Goal: Information Seeking & Learning: Learn about a topic

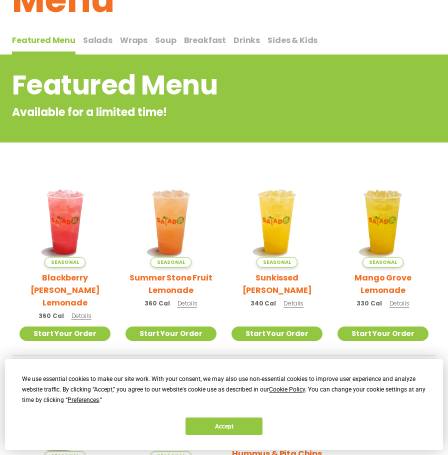
scroll to position [62, 0]
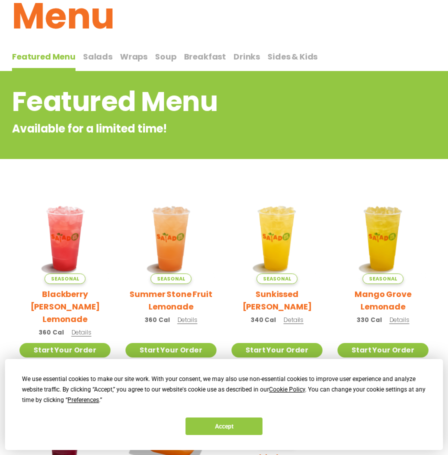
click at [155, 54] on span "Soup" at bounding box center [165, 56] width 21 height 11
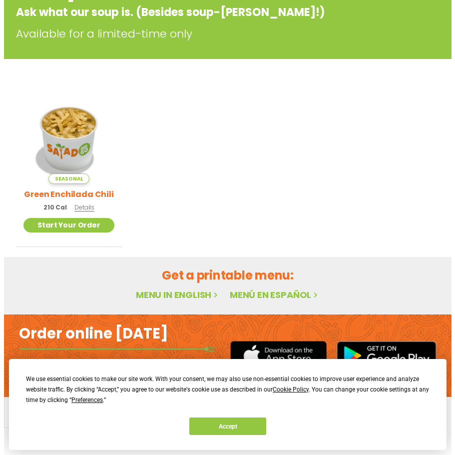
scroll to position [185, 0]
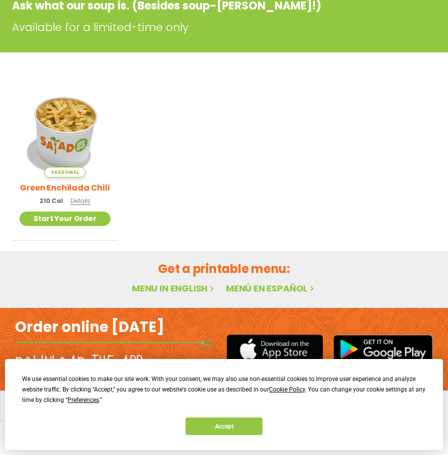
click at [60, 138] on img at bounding box center [64, 131] width 107 height 107
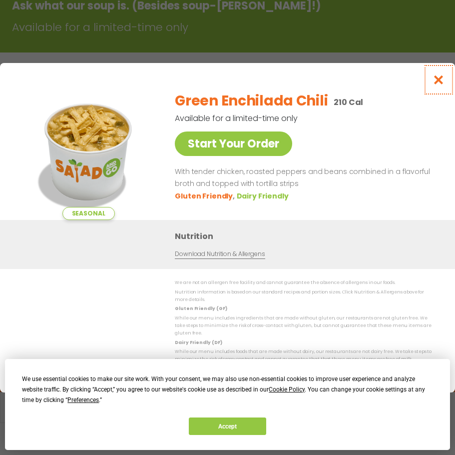
click at [443, 83] on icon "Close modal" at bounding box center [439, 79] width 12 height 10
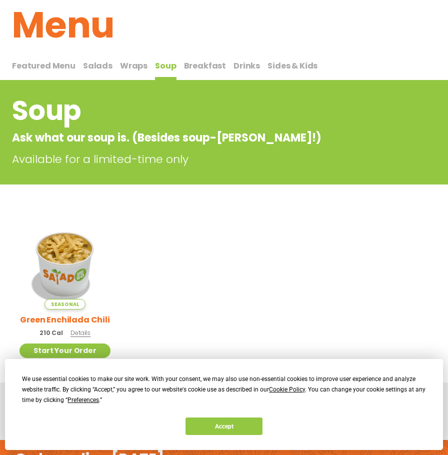
scroll to position [35, 0]
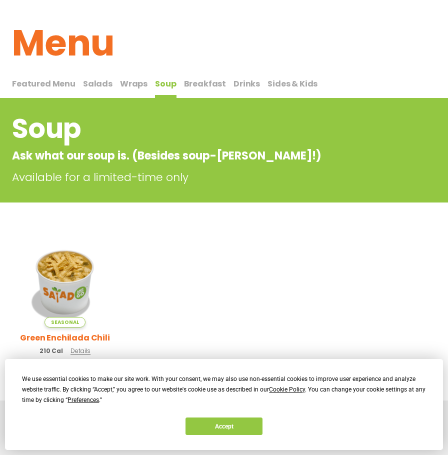
click at [136, 77] on div "Featured Menu Featured Menu Salads Salads Wraps Wraps Soup Soup Breakfast Break…" at bounding box center [224, 86] width 424 height 24
click at [134, 83] on span "Wraps" at bounding box center [133, 83] width 27 height 11
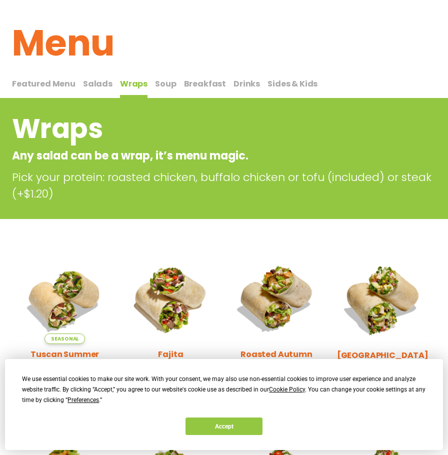
click at [95, 83] on span "Salads" at bounding box center [97, 83] width 29 height 11
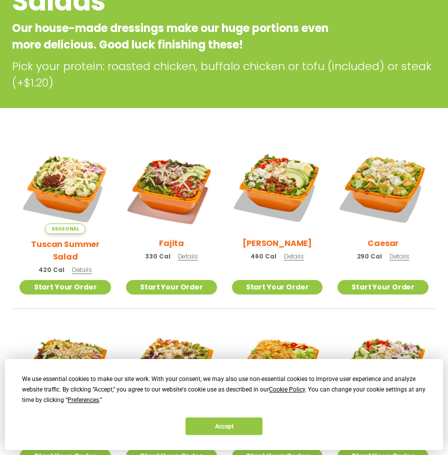
scroll to position [235, 0]
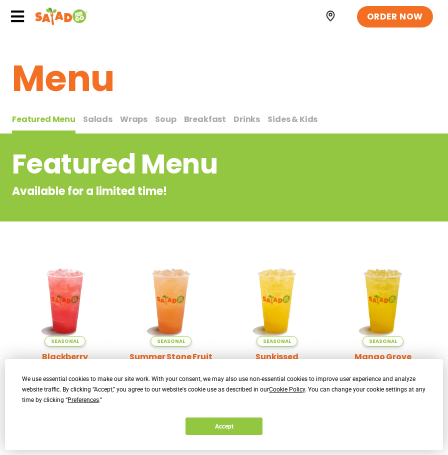
click at [155, 119] on span "Soup" at bounding box center [165, 118] width 21 height 11
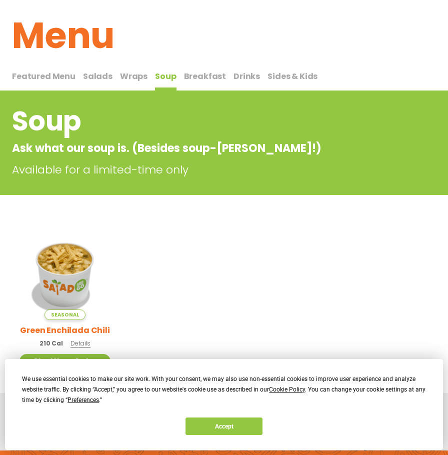
scroll to position [100, 0]
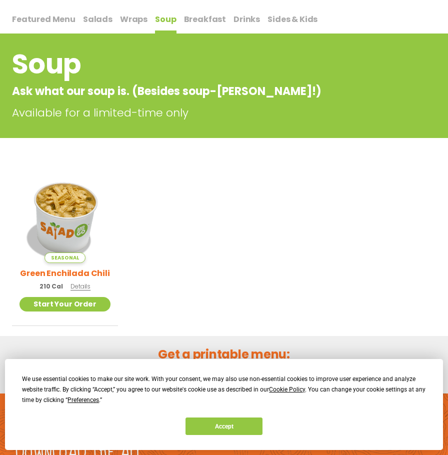
click at [49, 216] on img at bounding box center [64, 217] width 107 height 107
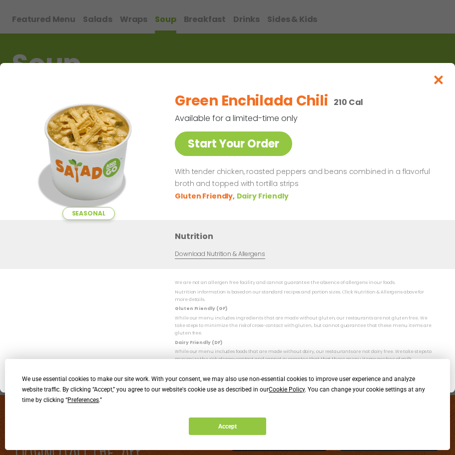
click at [89, 173] on img at bounding box center [88, 151] width 137 height 137
drag, startPoint x: 259, startPoint y: 188, endPoint x: 328, endPoint y: 195, distance: 69.8
click at [328, 190] on p "With tender chicken, roasted peppers and beans combined in a flavorful broth an…" at bounding box center [303, 178] width 257 height 24
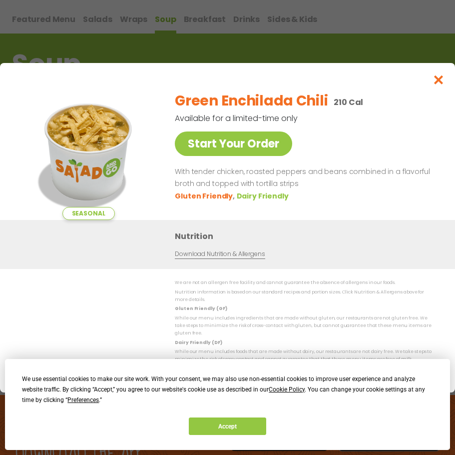
click at [107, 220] on span "Seasonal" at bounding box center [88, 213] width 52 height 13
click at [437, 84] on icon "Close modal" at bounding box center [439, 79] width 12 height 10
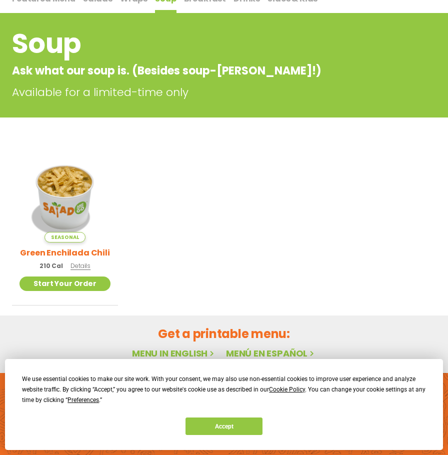
scroll to position [0, 0]
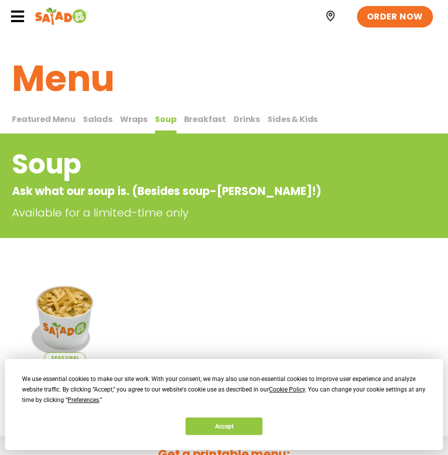
click at [49, 121] on span "Featured Menu" at bounding box center [43, 118] width 63 height 11
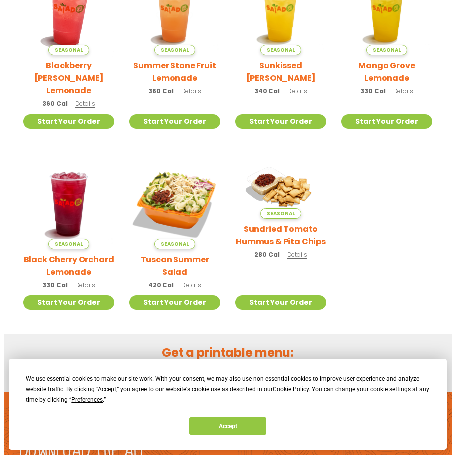
scroll to position [300, 0]
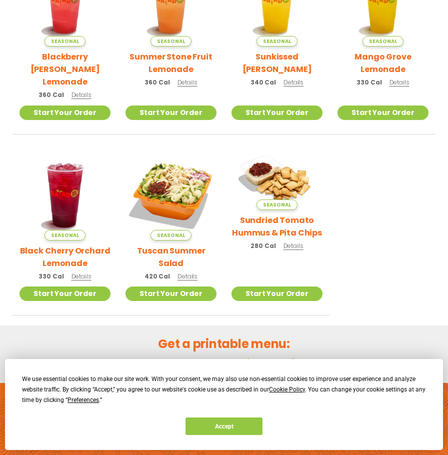
click at [288, 157] on img at bounding box center [276, 179] width 104 height 73
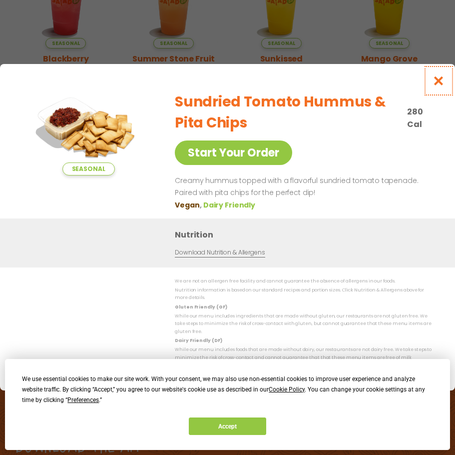
click at [437, 86] on icon "Close modal" at bounding box center [439, 80] width 12 height 10
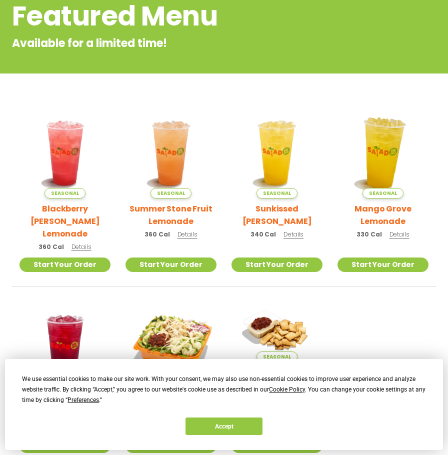
scroll to position [0, 0]
